Goal: Task Accomplishment & Management: Manage account settings

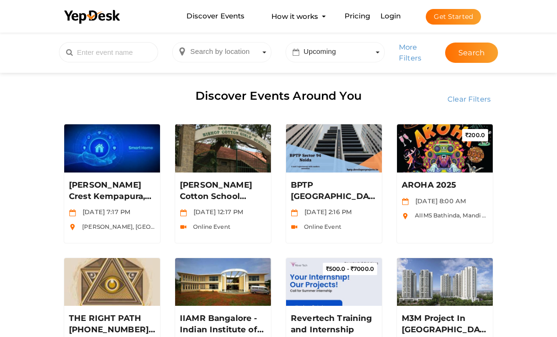
click at [392, 72] on div "Search by location Search by time period Upcoming More Filters Search" at bounding box center [279, 53] width 458 height 40
click at [459, 81] on div "Discover Events Around You" at bounding box center [279, 96] width 444 height 39
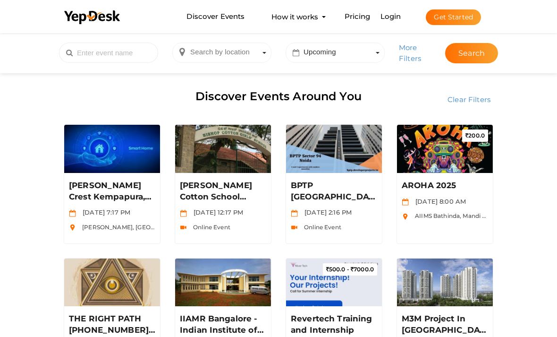
click at [450, 25] on button "Get Started" at bounding box center [453, 17] width 55 height 16
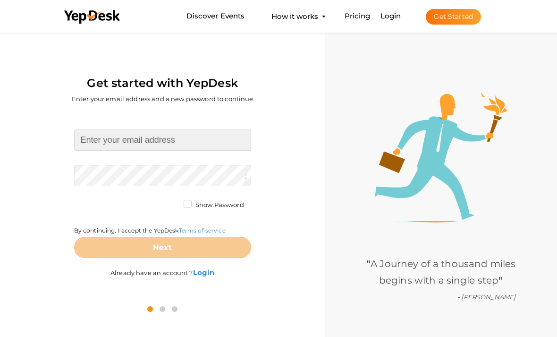
click at [193, 139] on input at bounding box center [162, 139] width 177 height 21
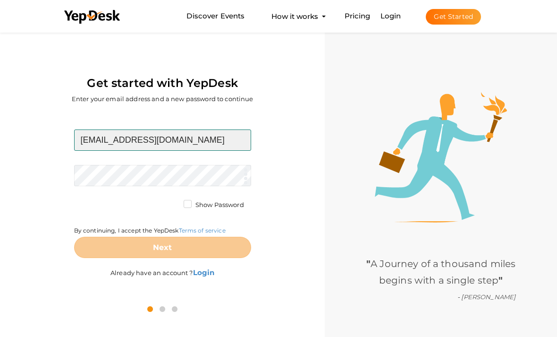
type input "[EMAIL_ADDRESS][DOMAIN_NAME]"
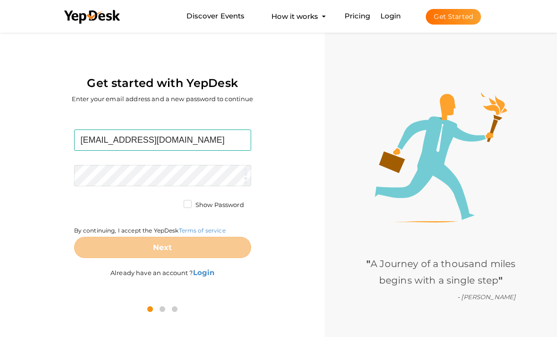
click at [181, 172] on form "projectofcfm@gmail.com Required. Invalid email. Checking You already have a Yep…" at bounding box center [162, 193] width 177 height 128
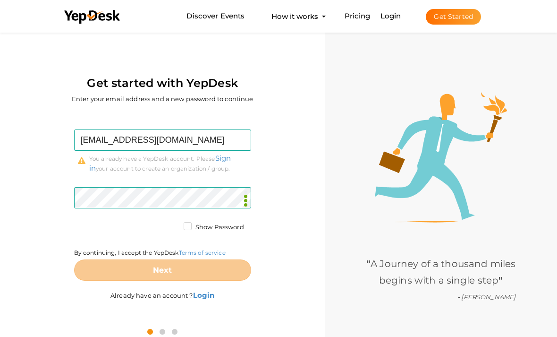
click at [191, 221] on form "projectofcfm@gmail.com Required. Invalid email. Checking You already have a Yep…" at bounding box center [162, 204] width 177 height 151
click at [187, 224] on label "Show Password" at bounding box center [214, 226] width 60 height 9
click at [174, 224] on input "Show Password" at bounding box center [174, 224] width 0 height 0
click at [266, 249] on div "projectofcfm@gmail.com Required. Invalid email. Checking You already have a Yep…" at bounding box center [162, 215] width 311 height 207
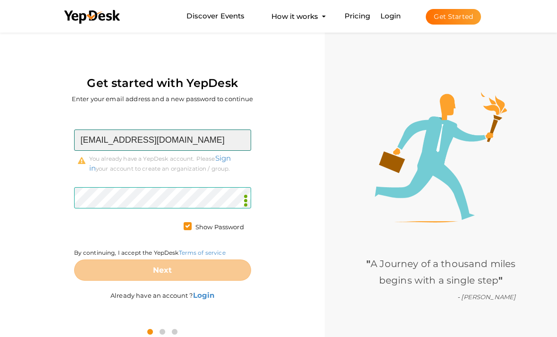
click at [233, 151] on input "[EMAIL_ADDRESS][DOMAIN_NAME]" at bounding box center [162, 139] width 177 height 21
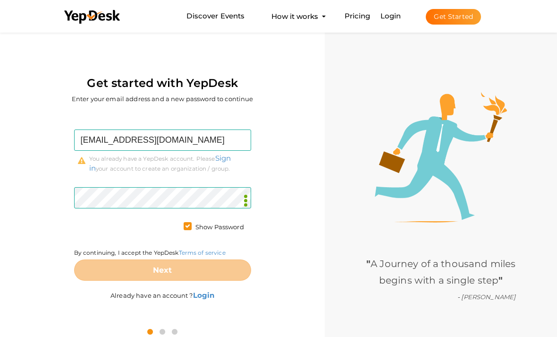
click at [229, 166] on div "projectofcfm@gmail.com Required. Invalid email. Checking You already have a Yep…" at bounding box center [162, 151] width 177 height 44
click at [231, 162] on link "Sign in" at bounding box center [160, 162] width 142 height 19
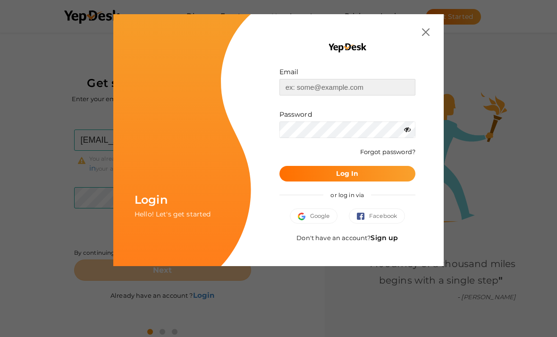
click at [344, 94] on input "text" at bounding box center [348, 87] width 136 height 17
type input "[EMAIL_ADDRESS][DOMAIN_NAME]"
click at [407, 129] on icon at bounding box center [407, 129] width 7 height 7
click at [348, 170] on b "Log In" at bounding box center [347, 173] width 22 height 8
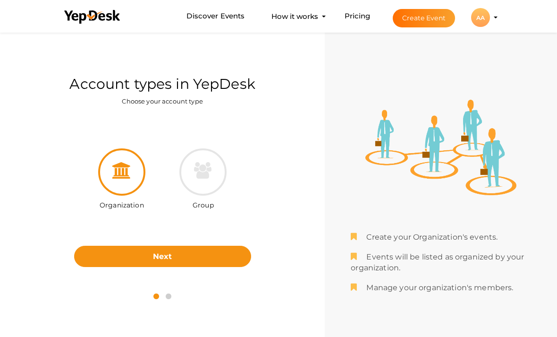
click at [492, 27] on button "AA AA AROHA AIIMS [EMAIL_ADDRESS][DOMAIN_NAME] Personal Profile My Events Admin…" at bounding box center [480, 18] width 25 height 20
click at [485, 27] on div "AA" at bounding box center [480, 17] width 19 height 19
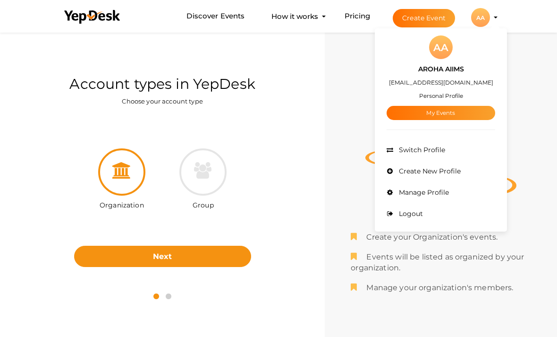
click at [454, 120] on link "My Events" at bounding box center [441, 113] width 109 height 14
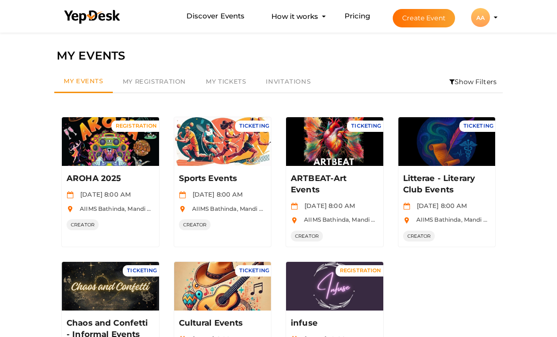
click at [116, 139] on button "Manage Event" at bounding box center [111, 146] width 56 height 14
click at [113, 145] on button "Manage Event" at bounding box center [111, 146] width 56 height 14
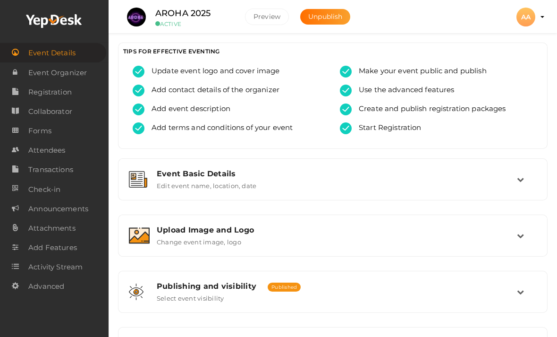
click at [70, 151] on link "Attendees" at bounding box center [54, 149] width 109 height 19
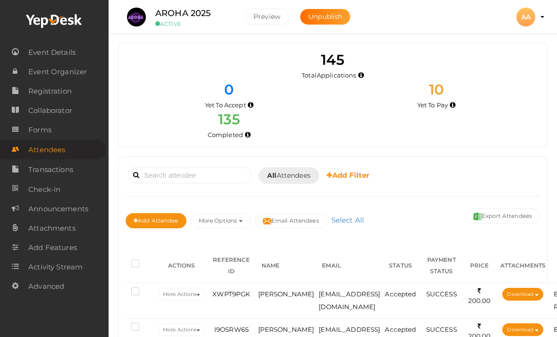
click at [67, 42] on link "Event Details" at bounding box center [54, 51] width 109 height 19
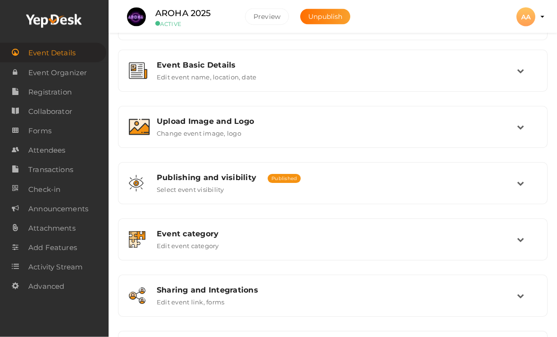
scroll to position [146, 0]
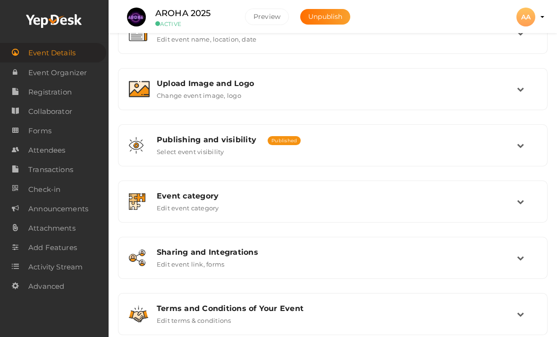
click at [514, 256] on div "Sharing and Integrations" at bounding box center [337, 251] width 360 height 9
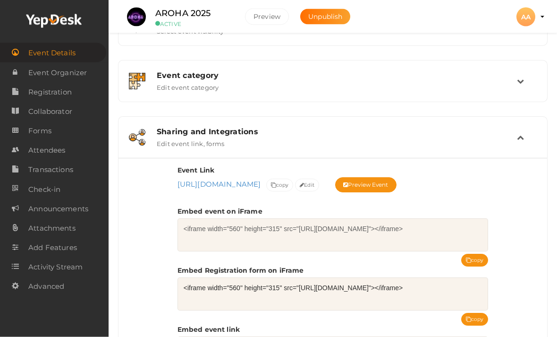
scroll to position [267, 0]
click at [518, 141] on icon at bounding box center [520, 137] width 7 height 7
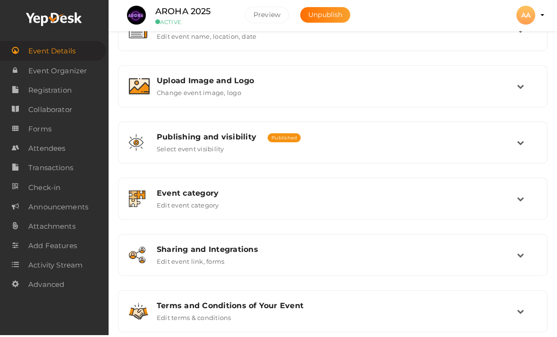
scroll to position [146, 0]
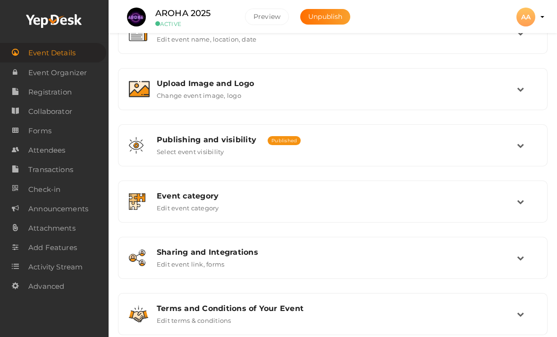
click at [78, 139] on link "Forms" at bounding box center [54, 130] width 109 height 19
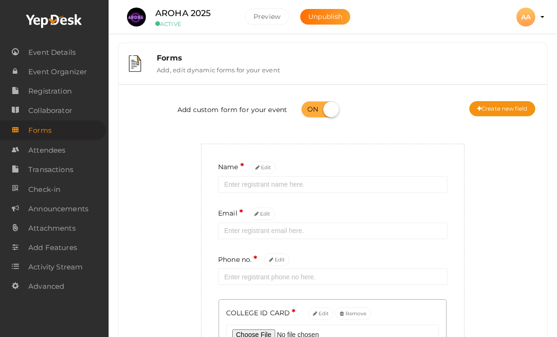
click at [64, 155] on span "Attendees" at bounding box center [46, 150] width 37 height 19
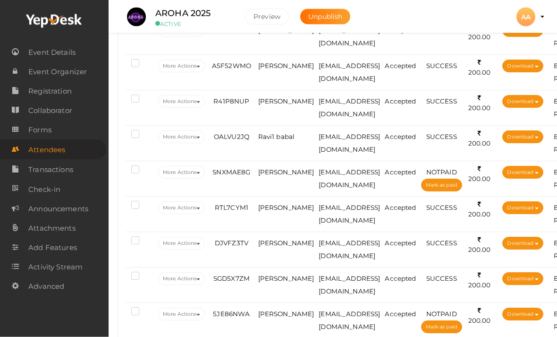
scroll to position [583, 0]
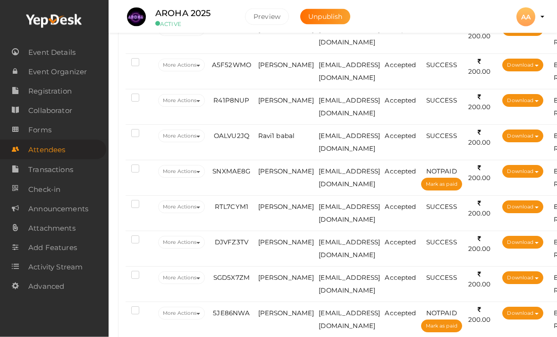
click at [192, 165] on button "More Actions" at bounding box center [181, 171] width 47 height 13
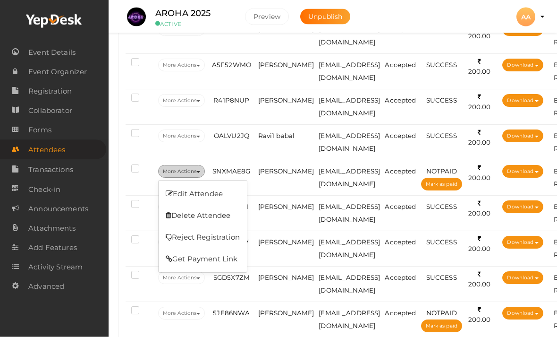
scroll to position [583, 0]
click at [223, 214] on link "Delete Attendee" at bounding box center [203, 215] width 88 height 22
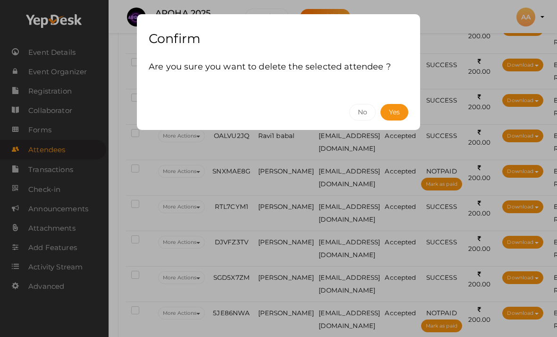
click at [392, 106] on button "Yes" at bounding box center [395, 112] width 28 height 17
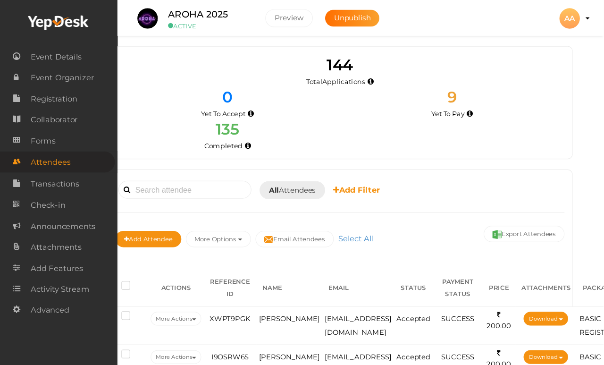
scroll to position [0, 19]
